Goal: Complete application form

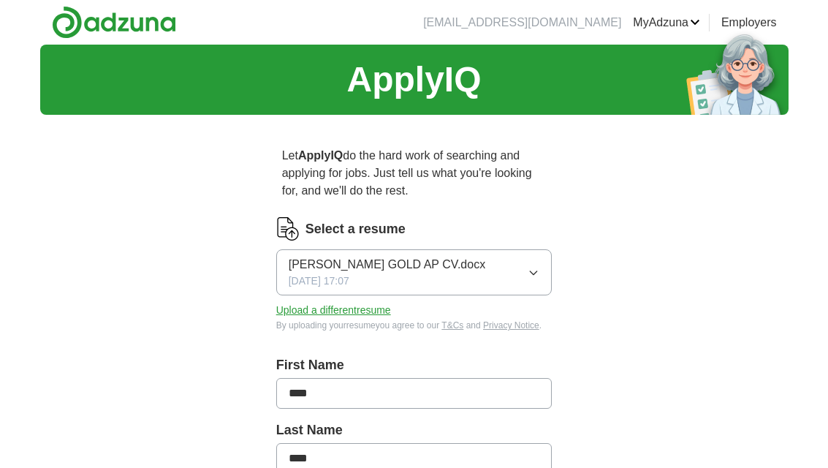
click at [500, 271] on button "[PERSON_NAME] GOLD AP CV.docx [DATE] 17:07" at bounding box center [414, 272] width 276 height 46
click at [288, 229] on img at bounding box center [287, 228] width 23 height 23
click at [312, 307] on button "Upload a different resume" at bounding box center [333, 309] width 115 height 15
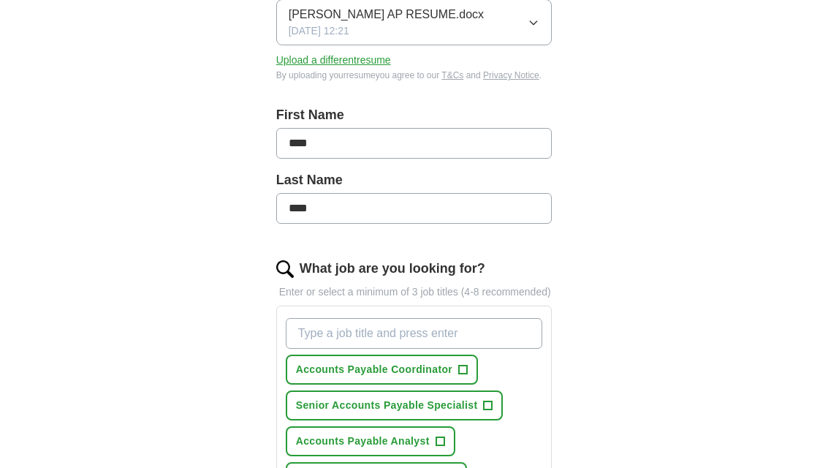
scroll to position [333, 0]
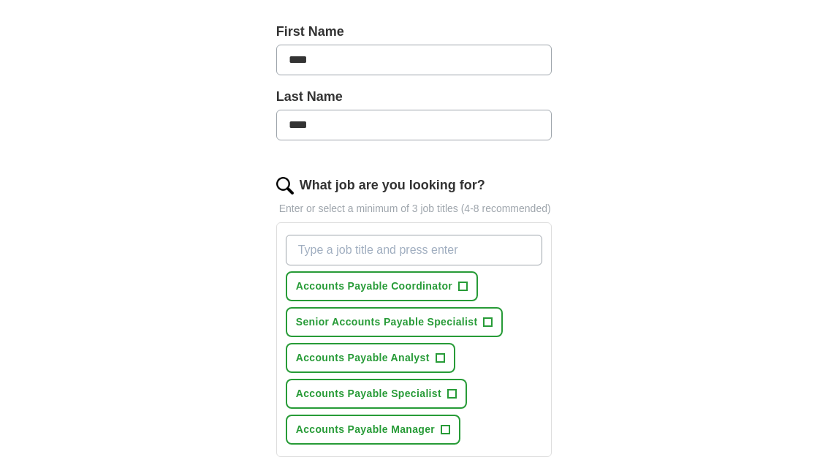
click at [335, 121] on input "****" at bounding box center [414, 125] width 276 height 31
type input "*"
type input "*******"
click at [686, 248] on div "ApplyIQ Let ApplyIQ do the hard work of searching and applying for jobs. Just t…" at bounding box center [414, 228] width 748 height 1035
click at [373, 397] on span "Accounts Payable Specialist" at bounding box center [368, 393] width 145 height 15
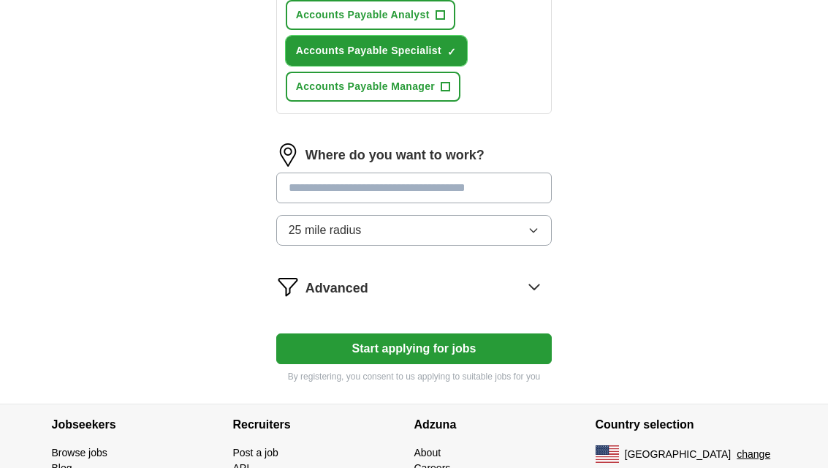
scroll to position [696, 0]
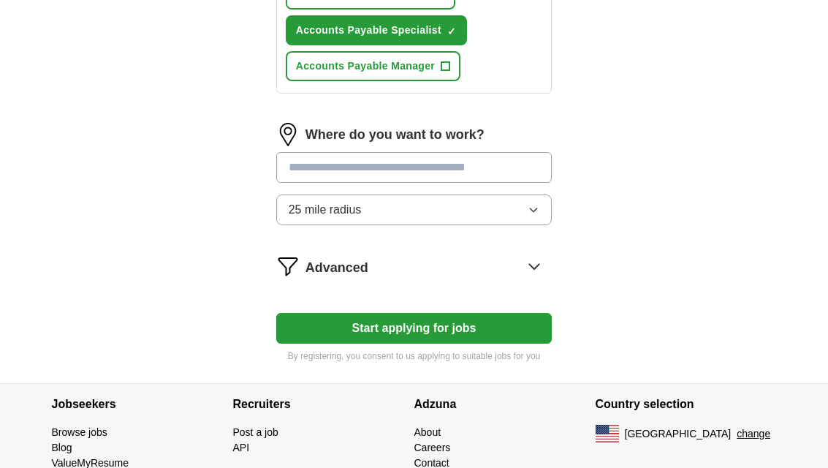
drag, startPoint x: 495, startPoint y: 319, endPoint x: 852, endPoint y: 120, distance: 408.8
click at [514, 175] on input at bounding box center [414, 167] width 276 height 31
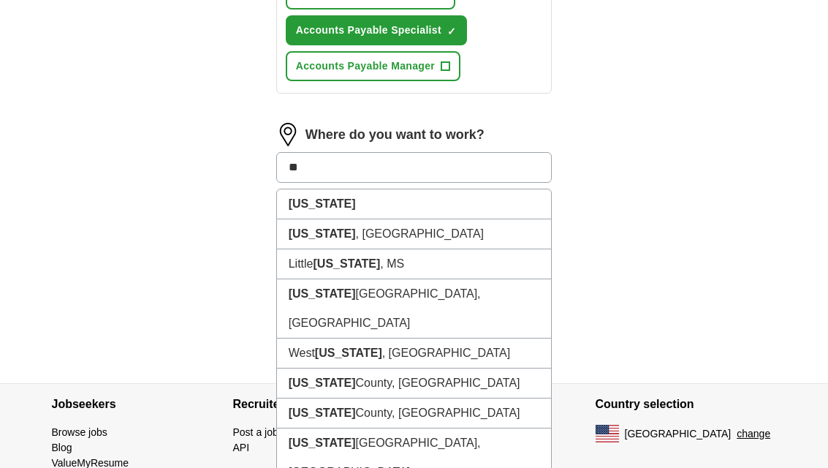
type input "*"
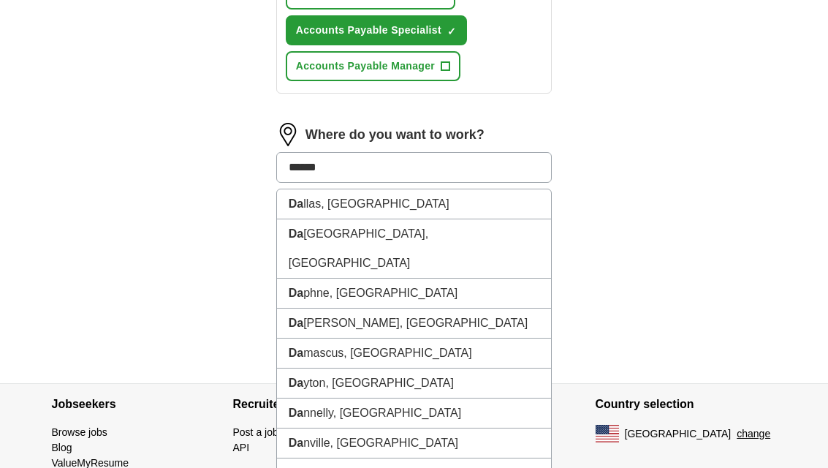
type input "******"
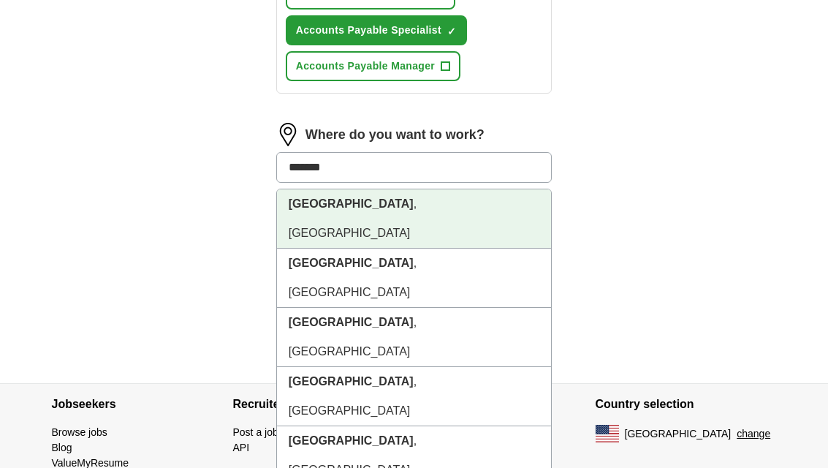
click at [400, 206] on li "[GEOGRAPHIC_DATA] , [GEOGRAPHIC_DATA]" at bounding box center [414, 218] width 275 height 59
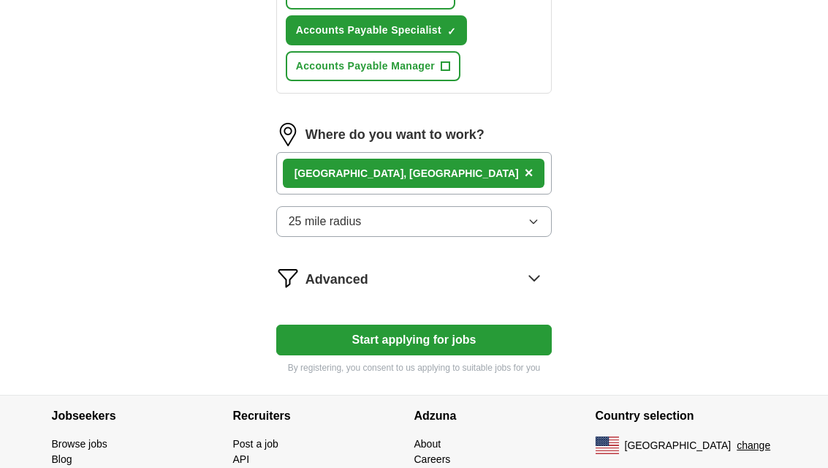
click at [465, 337] on button "Start applying for jobs" at bounding box center [414, 339] width 276 height 31
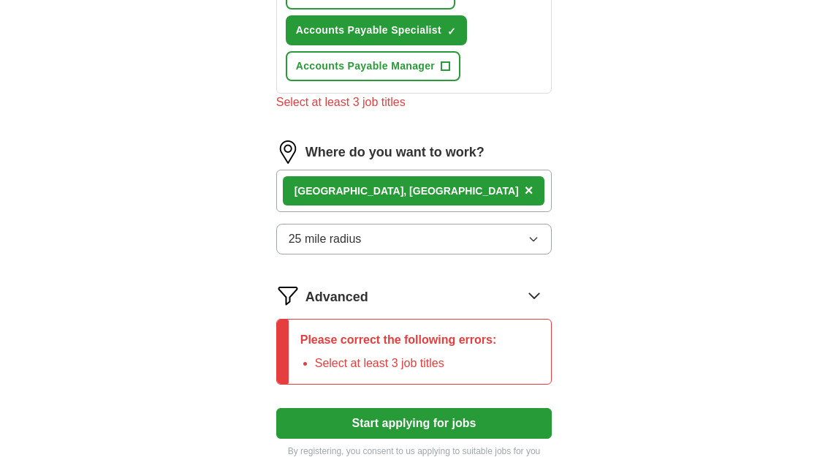
click at [394, 182] on div "[GEOGRAPHIC_DATA] , [GEOGRAPHIC_DATA] ×" at bounding box center [414, 191] width 276 height 42
click at [362, 188] on div "[GEOGRAPHIC_DATA] , [GEOGRAPHIC_DATA] ×" at bounding box center [414, 190] width 262 height 29
click at [376, 105] on div "Select at least 3 job titles" at bounding box center [414, 103] width 276 height 18
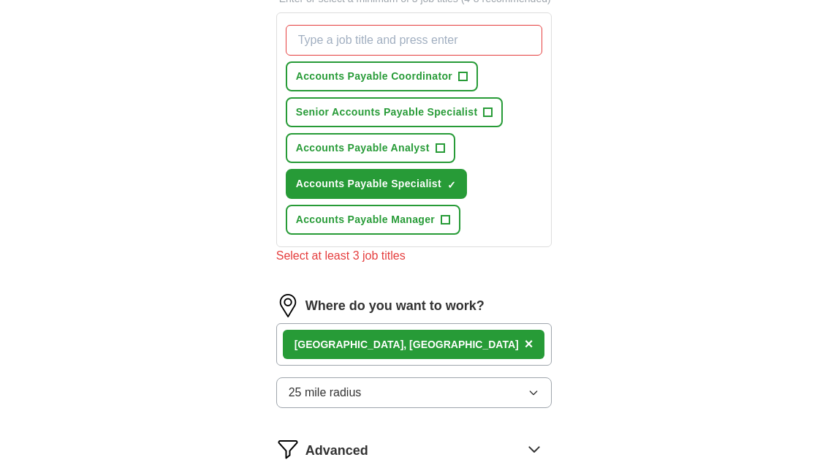
scroll to position [530, 0]
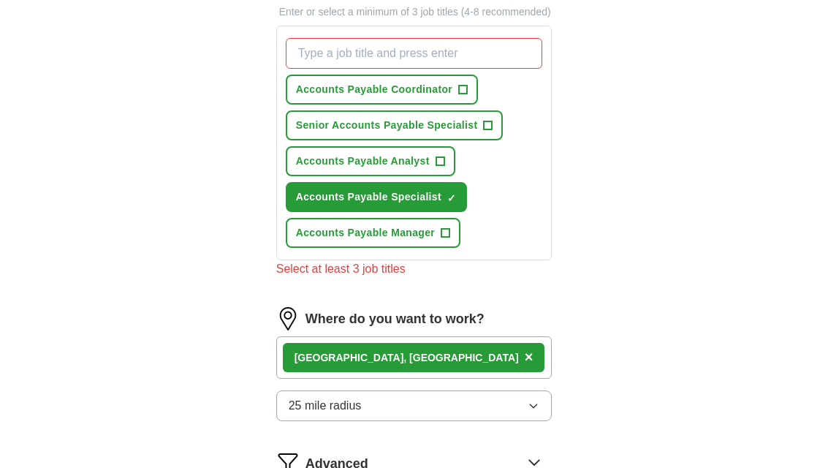
click at [438, 51] on input "What job are you looking for?" at bounding box center [414, 53] width 257 height 31
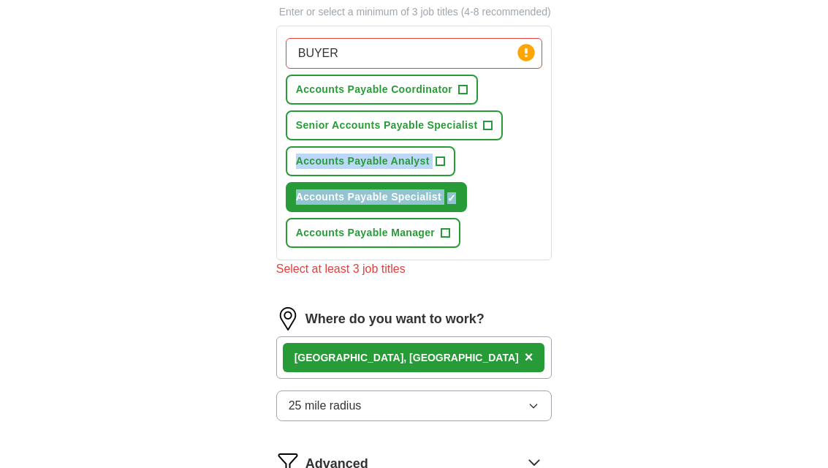
drag, startPoint x: 552, startPoint y: 151, endPoint x: 552, endPoint y: 239, distance: 87.7
click at [552, 239] on div "BUYER Press return to add title Accounts Payable Coordinator + Senior Accounts …" at bounding box center [414, 143] width 276 height 235
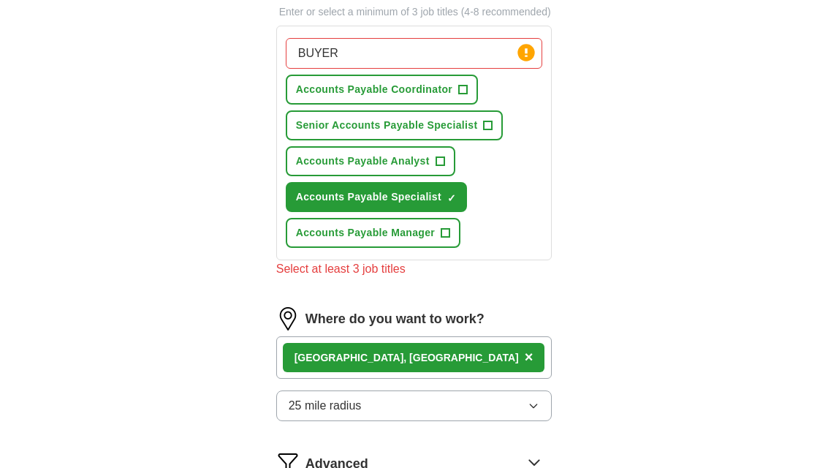
click at [378, 36] on div "BUYER Press return to add title Accounts Payable Coordinator + Senior Accounts …" at bounding box center [414, 142] width 263 height 221
click at [369, 49] on input "BUYER" at bounding box center [414, 53] width 257 height 31
type input "B"
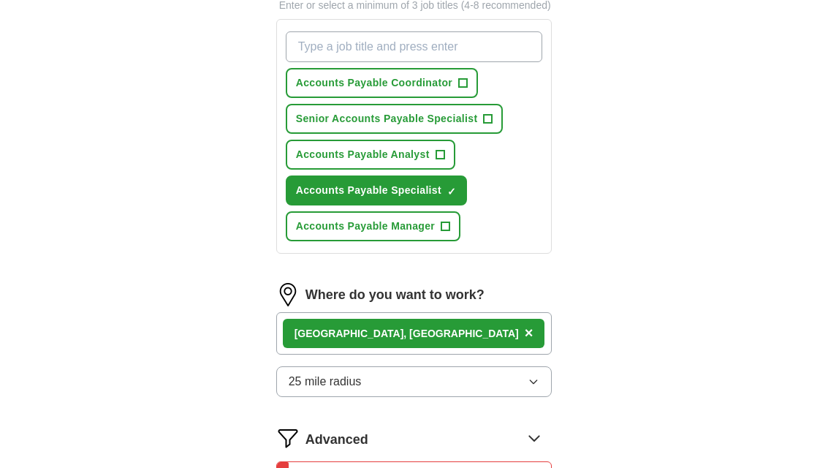
scroll to position [527, 0]
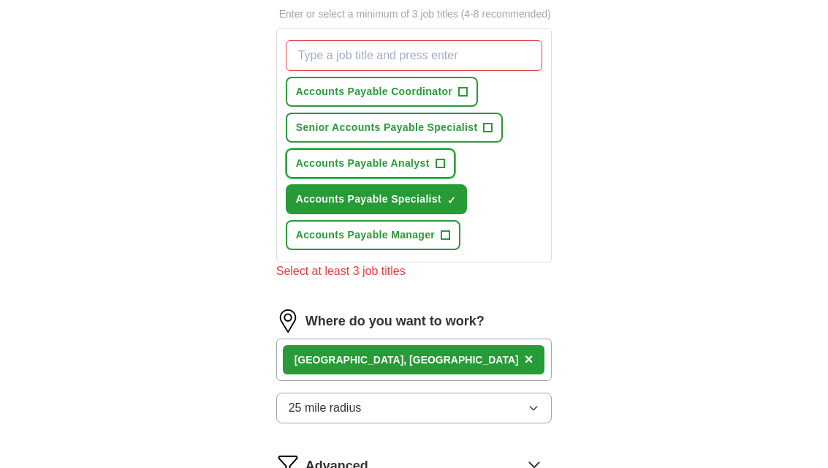
click at [383, 158] on span "Accounts Payable Analyst" at bounding box center [363, 163] width 134 height 15
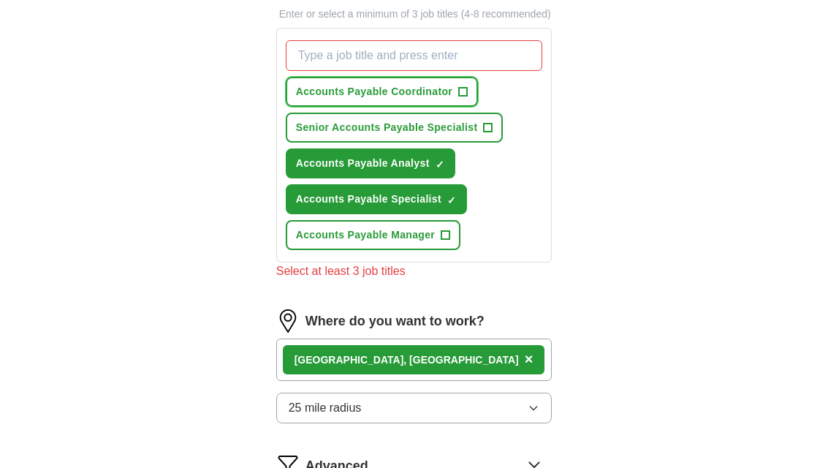
click at [390, 93] on span "Accounts Payable Coordinator" at bounding box center [374, 91] width 156 height 15
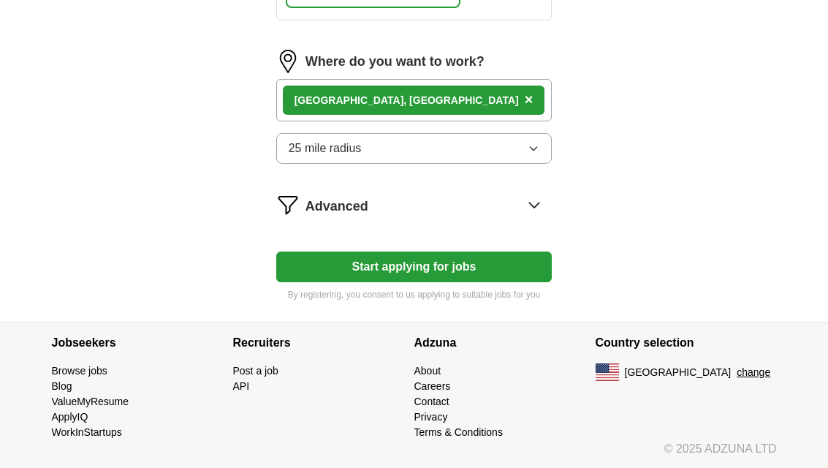
scroll to position [771, 0]
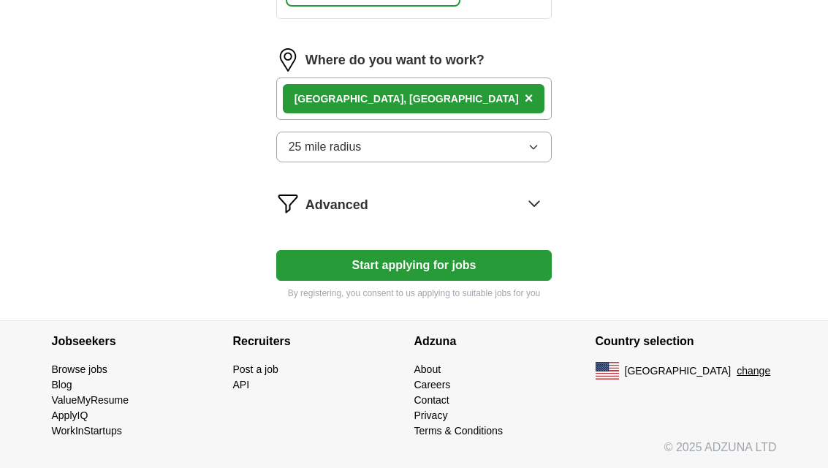
click at [511, 255] on button "Start applying for jobs" at bounding box center [414, 265] width 276 height 31
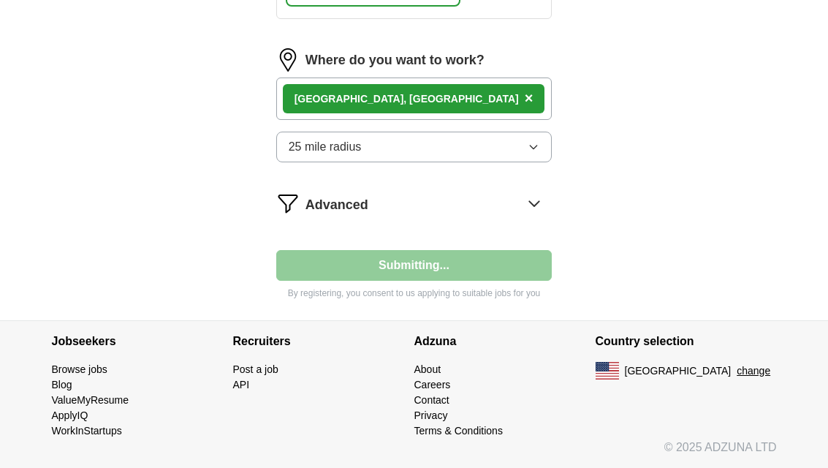
select select "**"
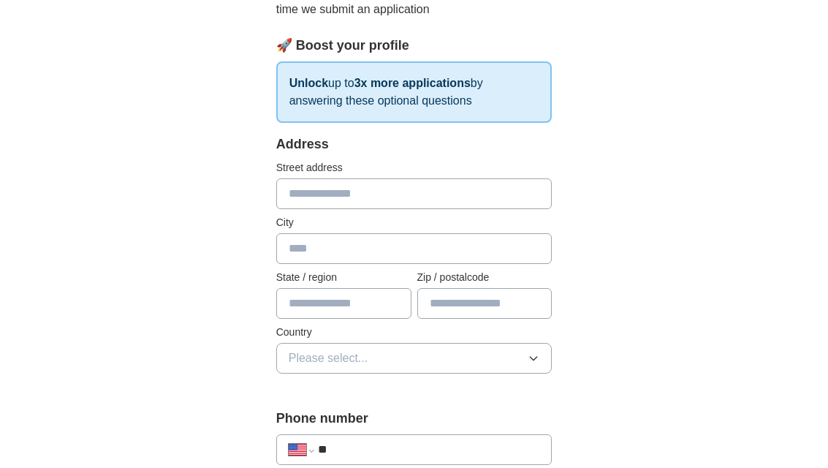
scroll to position [329, 0]
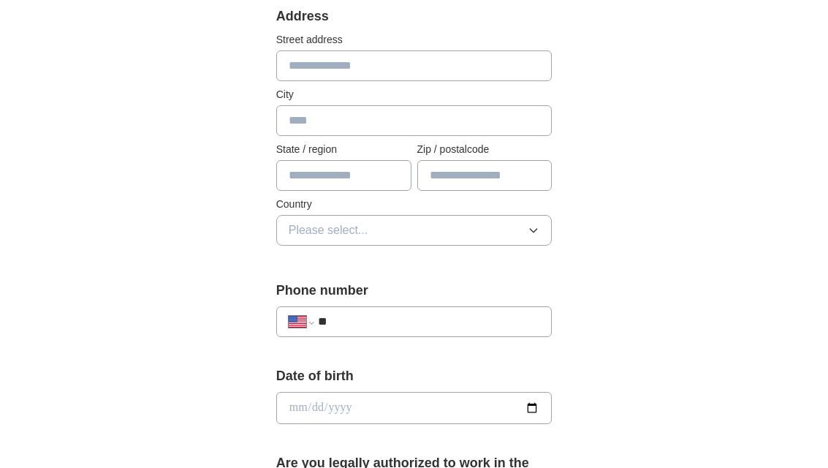
click at [309, 69] on input "text" at bounding box center [414, 65] width 276 height 31
type input "**********"
type input "*********"
type input "**"
type input "*****"
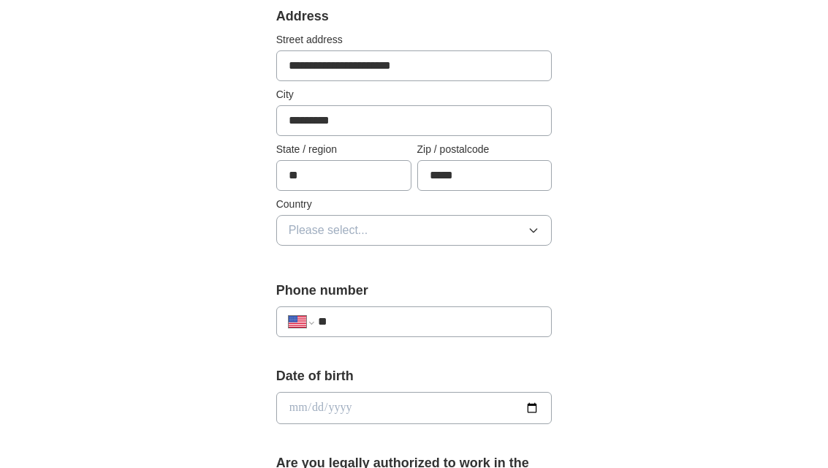
type input "**********"
click at [536, 228] on icon "button" at bounding box center [533, 230] width 12 height 12
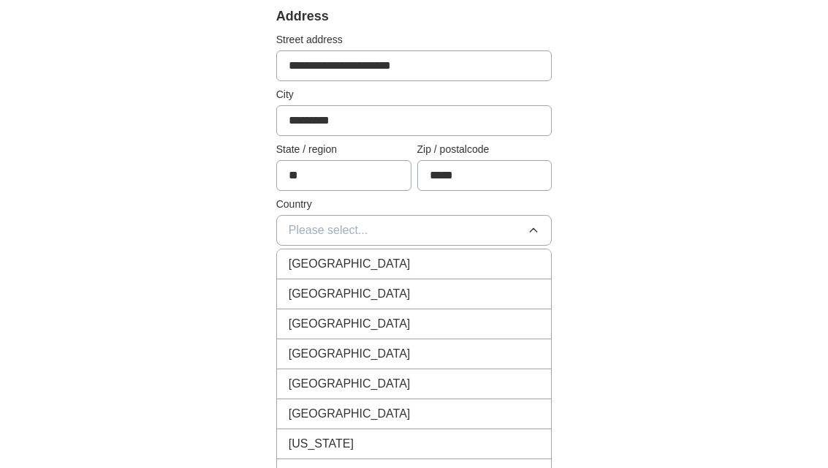
click at [506, 292] on div "[GEOGRAPHIC_DATA]" at bounding box center [414, 294] width 251 height 18
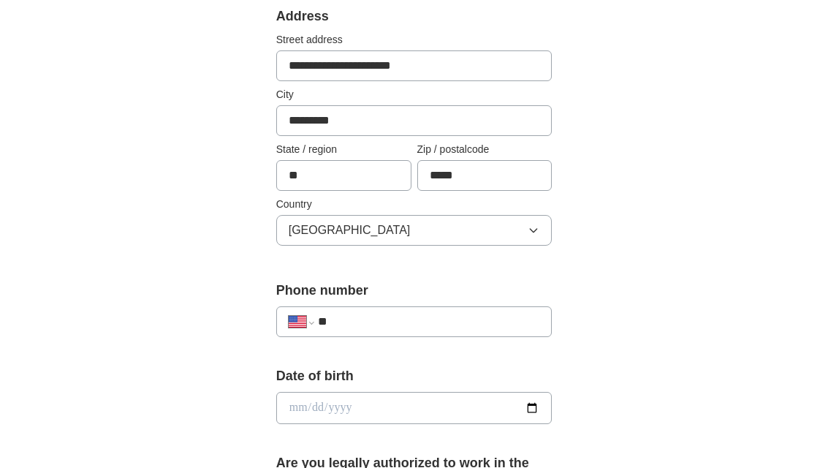
click at [397, 327] on input "**" at bounding box center [429, 322] width 222 height 18
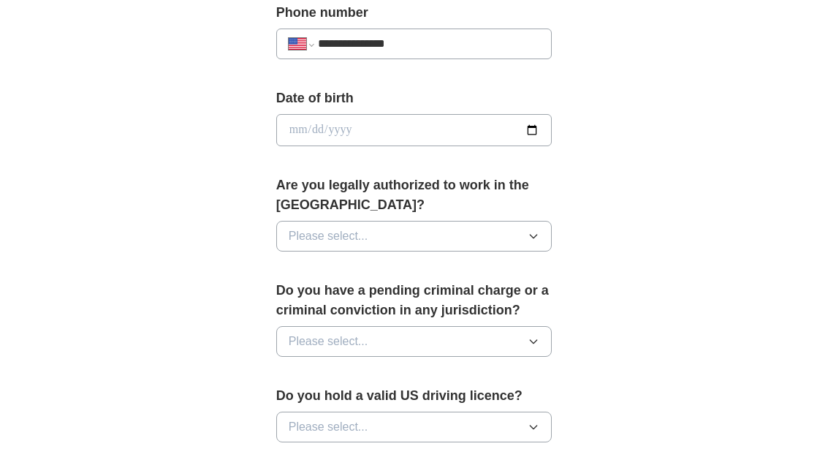
scroll to position [650, 0]
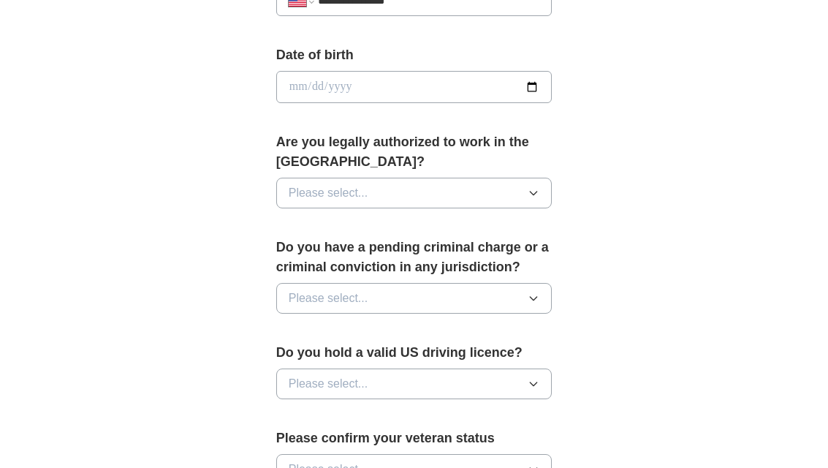
type input "**********"
click at [311, 84] on input "date" at bounding box center [414, 87] width 276 height 32
click at [316, 54] on label "Date of birth" at bounding box center [414, 55] width 276 height 20
click at [300, 85] on input "date" at bounding box center [414, 87] width 276 height 32
type input "**********"
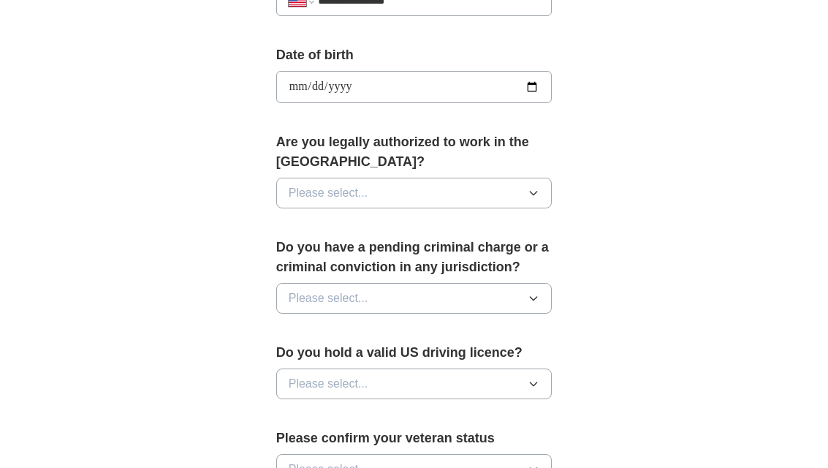
click at [536, 188] on icon "button" at bounding box center [533, 193] width 12 height 12
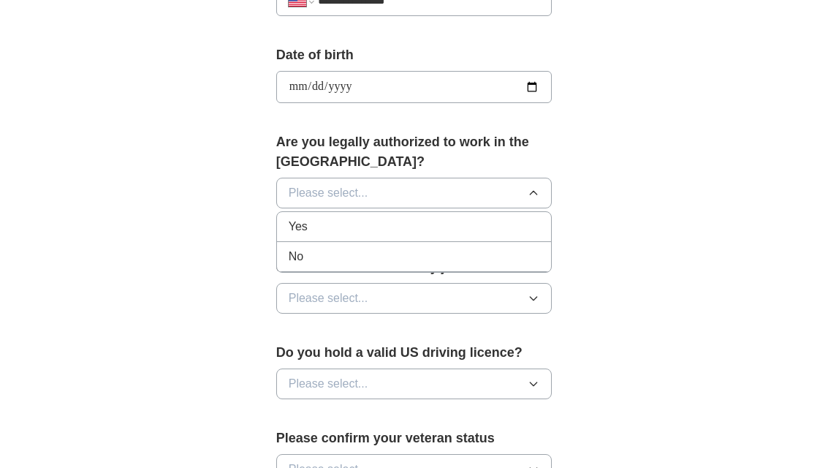
click at [450, 226] on div "Yes" at bounding box center [414, 227] width 251 height 18
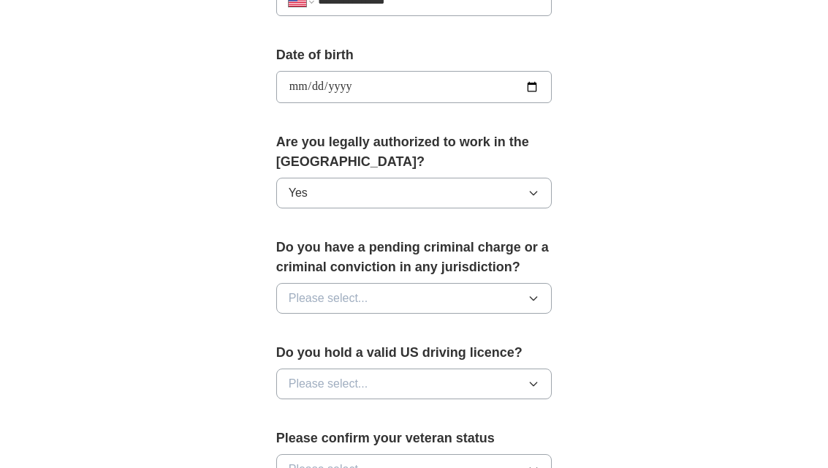
click at [534, 292] on button "Please select..." at bounding box center [414, 298] width 276 height 31
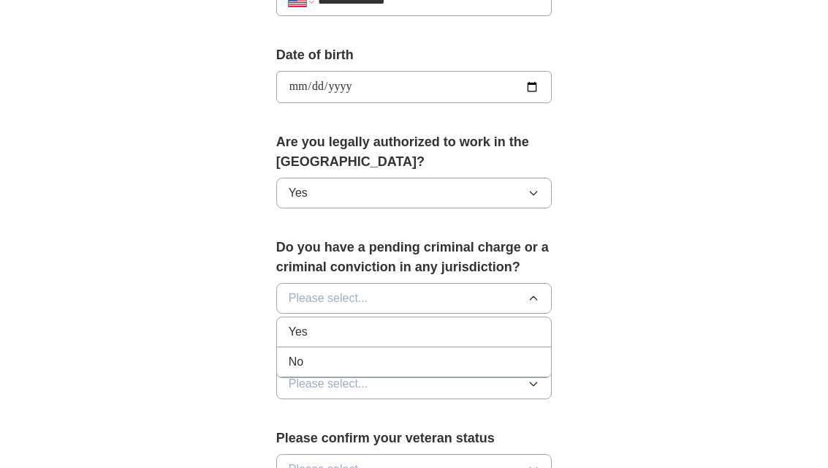
click at [482, 359] on div "No" at bounding box center [414, 362] width 251 height 18
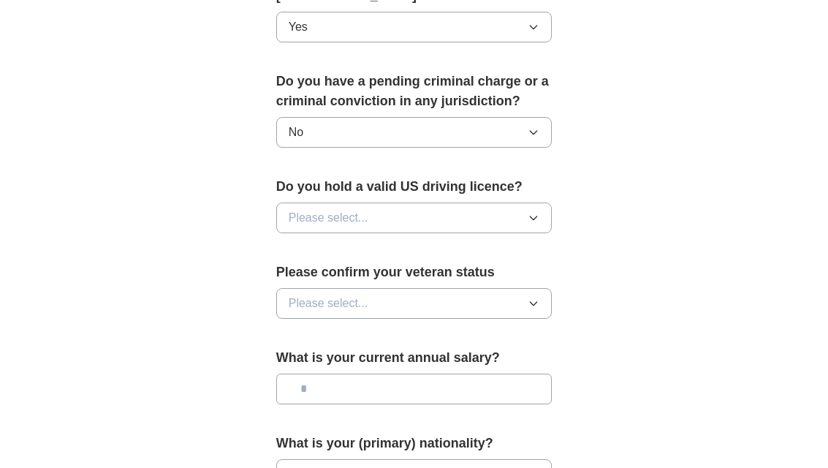
scroll to position [861, 0]
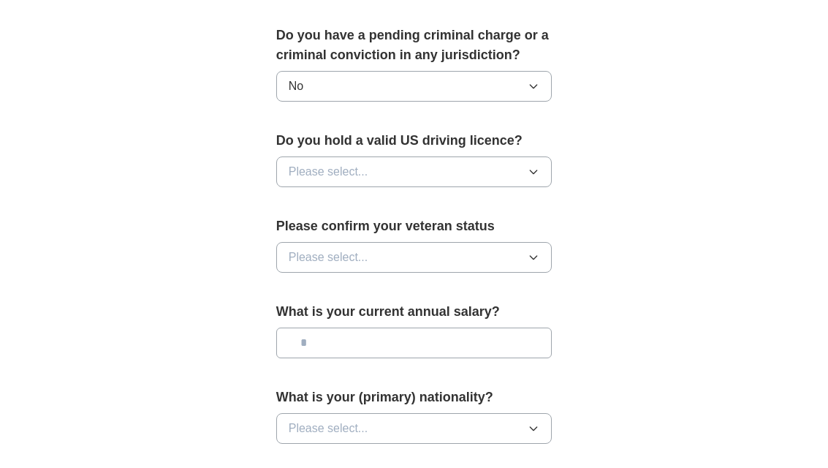
click at [537, 155] on div "Do you hold a valid US driving licence? Please select..." at bounding box center [414, 165] width 276 height 68
click at [538, 177] on icon "button" at bounding box center [533, 172] width 12 height 12
click at [502, 203] on div "Yes" at bounding box center [414, 206] width 251 height 18
click at [509, 248] on button "Please select..." at bounding box center [414, 257] width 276 height 31
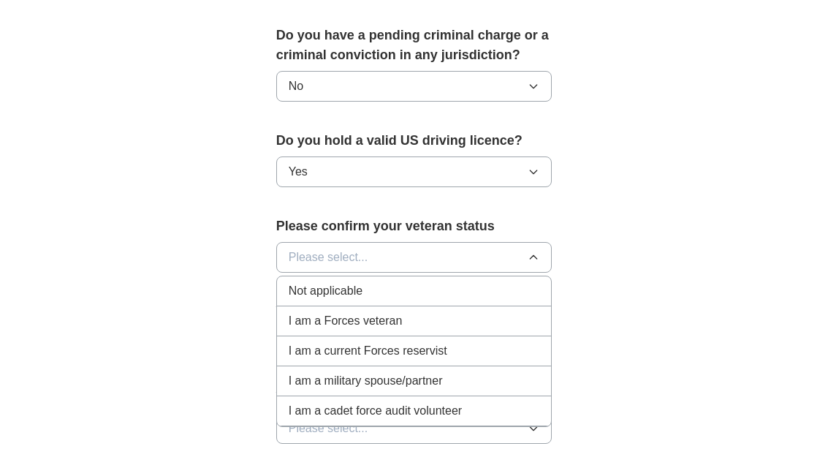
click at [459, 283] on div "Not applicable" at bounding box center [414, 291] width 251 height 18
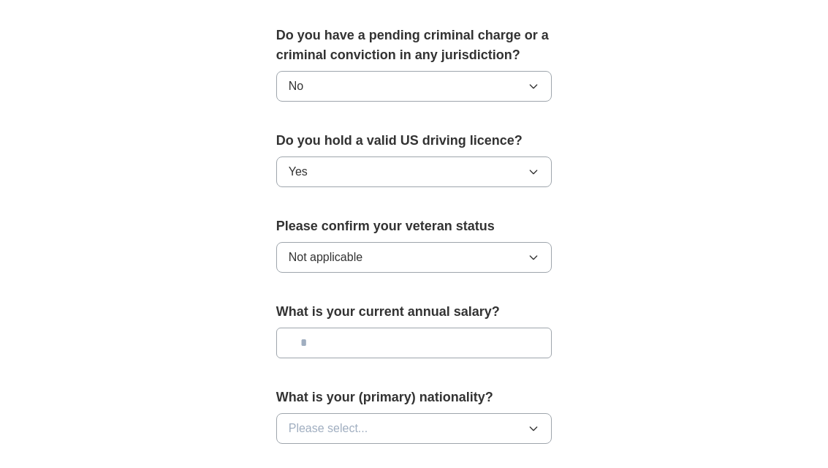
click at [441, 350] on input "text" at bounding box center [414, 342] width 276 height 31
click at [366, 335] on input "text" at bounding box center [414, 342] width 276 height 31
type input "*******"
click at [535, 424] on icon "button" at bounding box center [533, 428] width 12 height 12
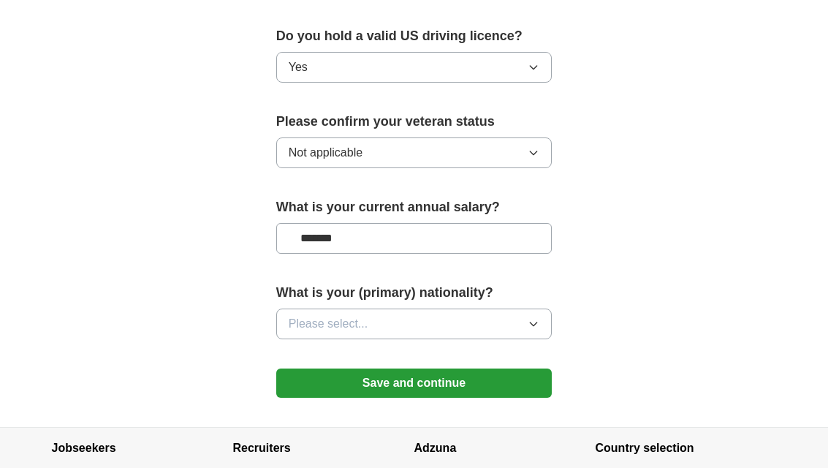
scroll to position [1073, 0]
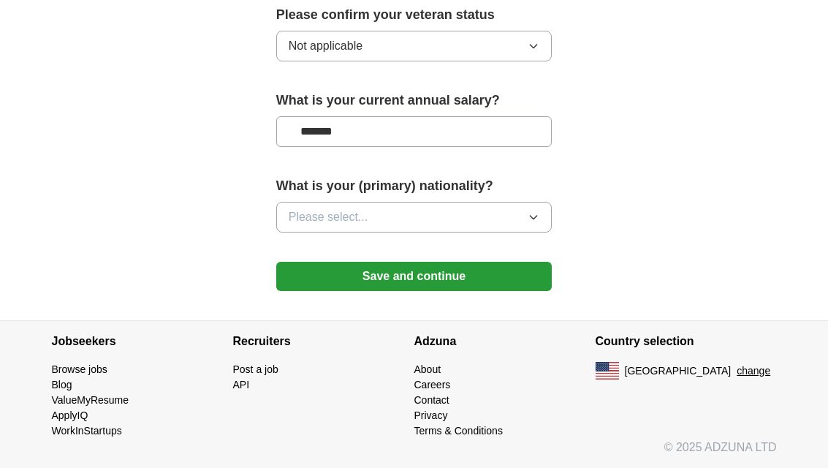
click at [537, 210] on button "Please select..." at bounding box center [414, 217] width 276 height 31
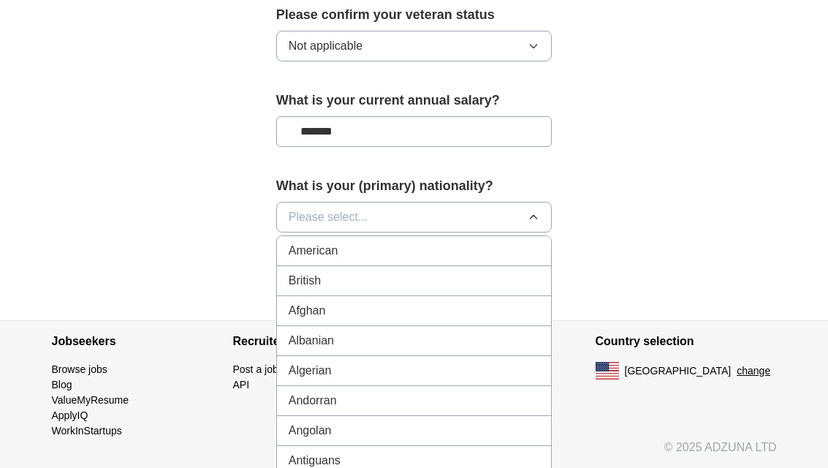
click at [494, 244] on div "American" at bounding box center [414, 251] width 251 height 18
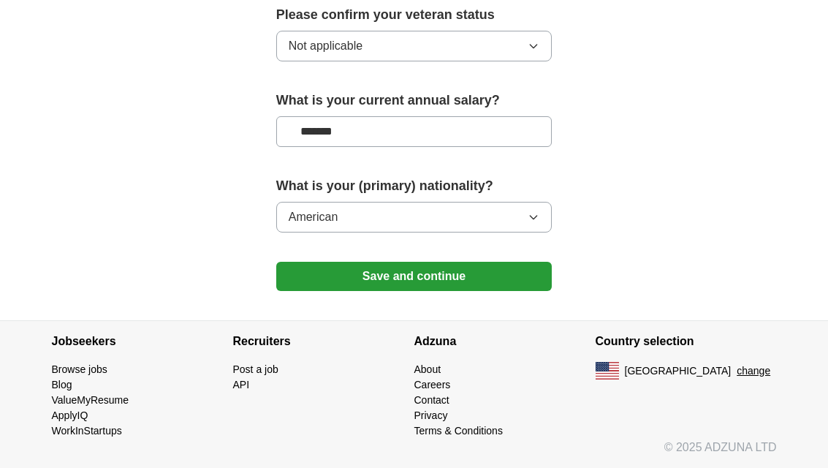
click at [511, 275] on button "Save and continue" at bounding box center [414, 276] width 276 height 29
